Goal: Obtain resource: Obtain resource

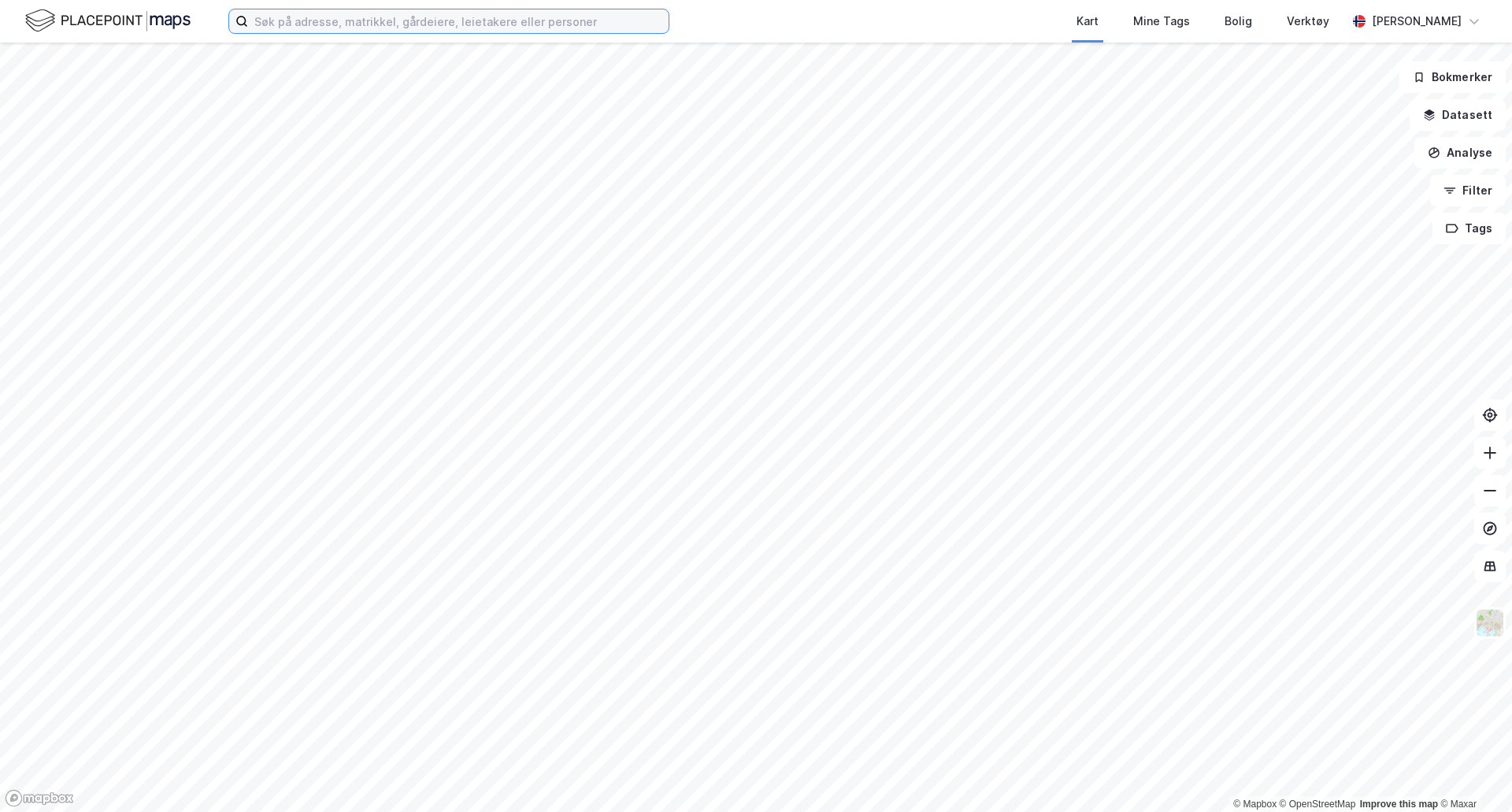
click at [341, 19] on input at bounding box center [458, 21] width 420 height 24
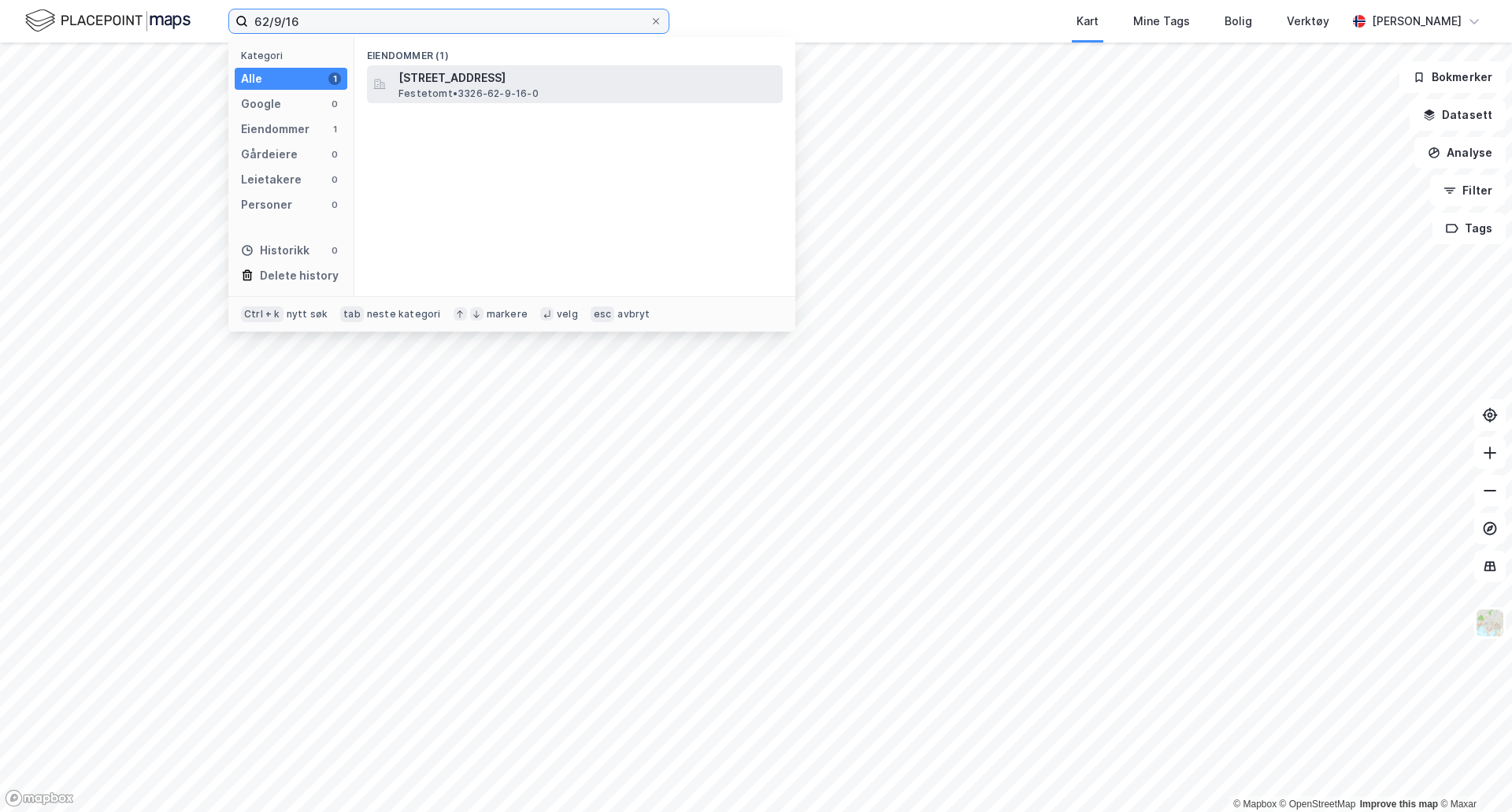
type input "62/9/16"
click at [471, 89] on span "Festetomt • 3326-62-9-16-0" at bounding box center [468, 94] width 140 height 13
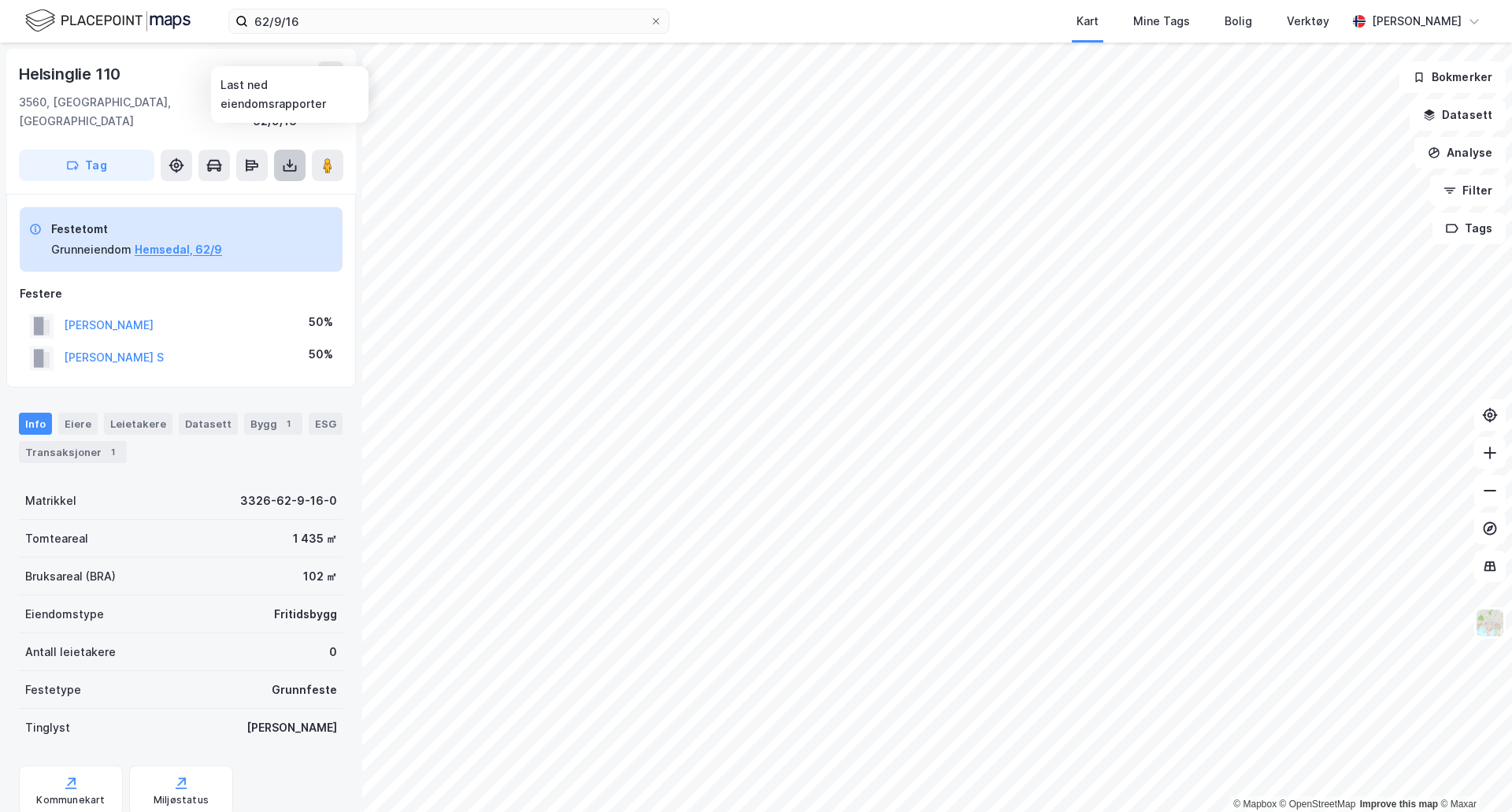
click at [297, 158] on button at bounding box center [289, 165] width 32 height 32
click at [264, 185] on div "Last ned grunnbok" at bounding box center [222, 197] width 168 height 25
